Goal: Task Accomplishment & Management: Use online tool/utility

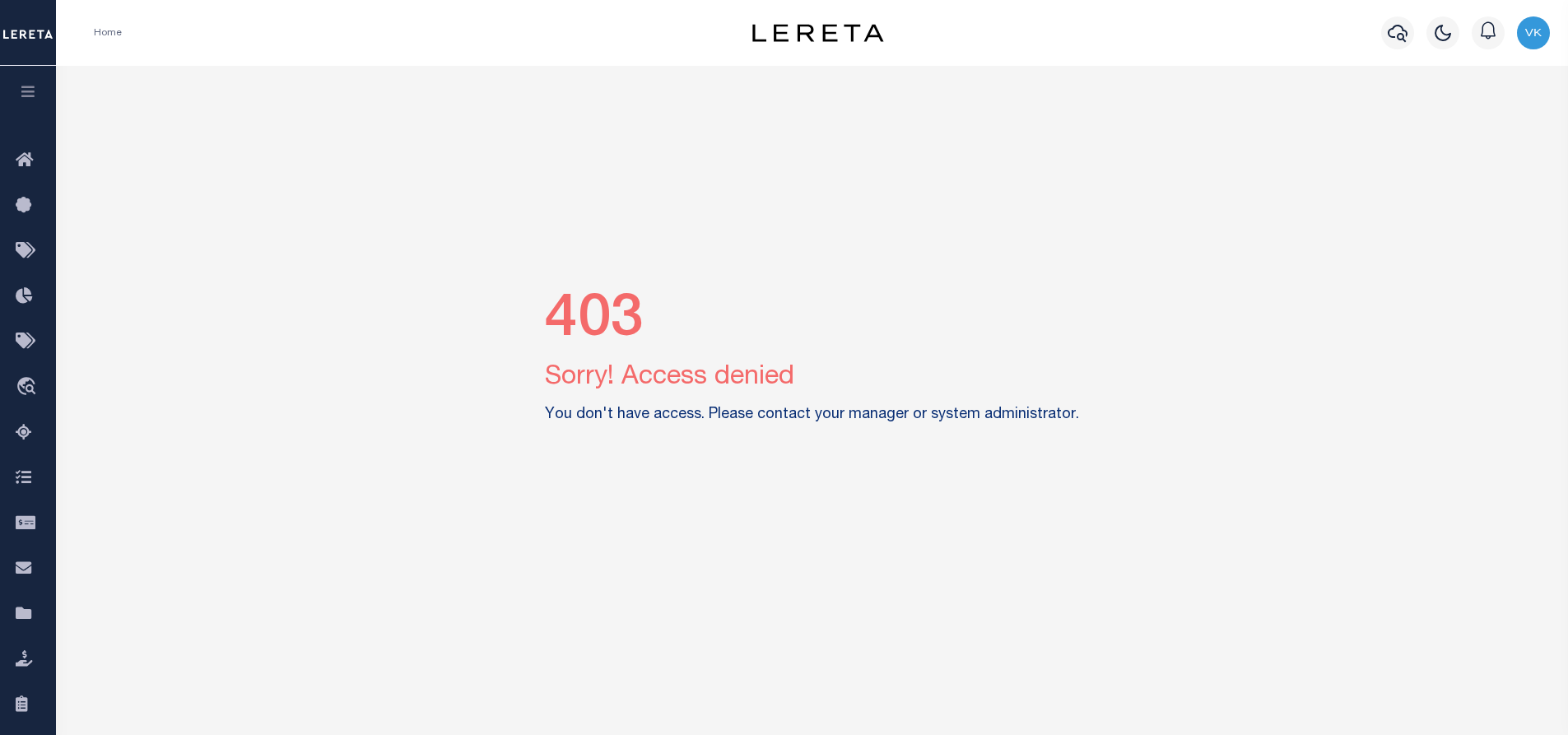
click at [1539, 35] on img "button" at bounding box center [1534, 33] width 33 height 33
click at [1465, 109] on link "Sign out" at bounding box center [1490, 118] width 131 height 27
click at [1539, 33] on img "button" at bounding box center [1534, 33] width 33 height 33
click at [1460, 112] on span "Sign out" at bounding box center [1468, 117] width 47 height 12
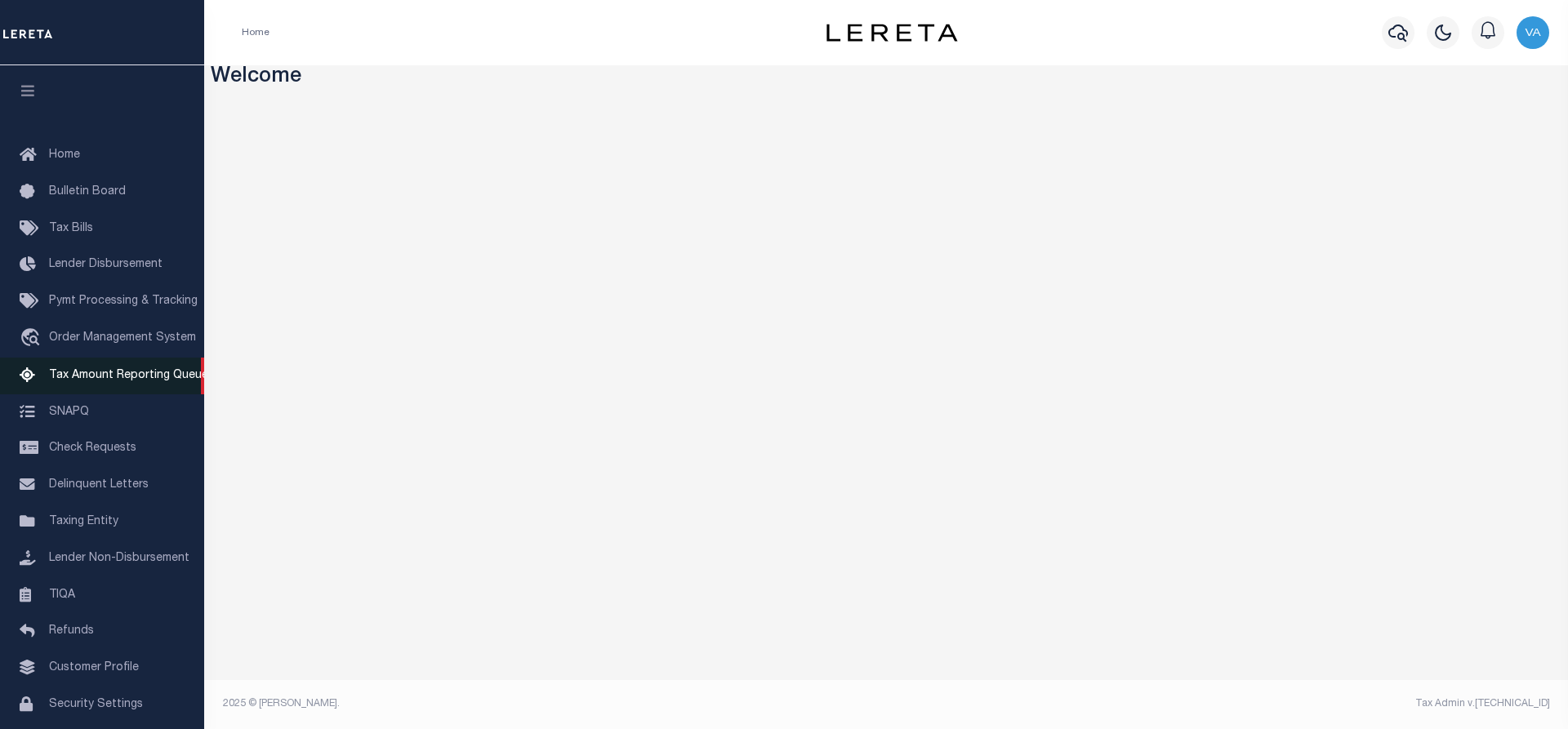
click at [59, 375] on span "Tax Amount Reporting Queue" at bounding box center [128, 376] width 160 height 12
click at [73, 380] on span "Tax Amount Reporting Queue" at bounding box center [128, 376] width 160 height 12
